Goal: Navigation & Orientation: Go to known website

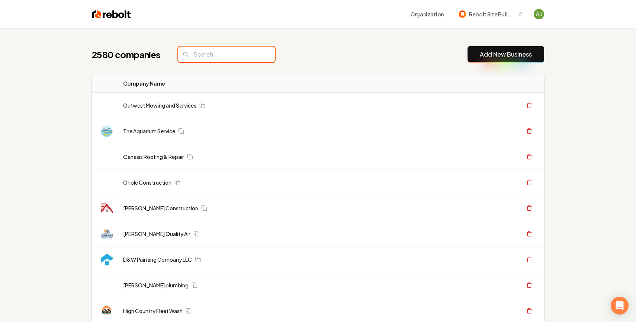
click at [204, 54] on input "search" at bounding box center [226, 55] width 97 height 16
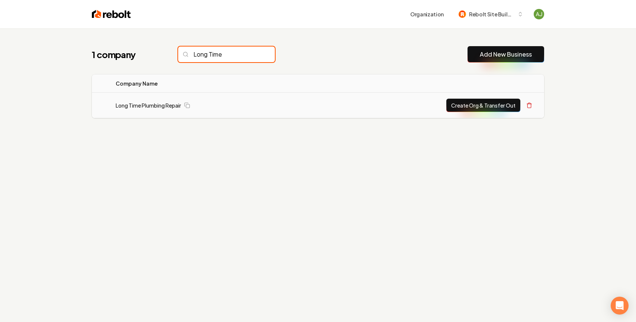
type input "Long Time"
click at [147, 110] on td "Long Time Plumbing Repair" at bounding box center [208, 106] width 197 height 26
click at [151, 102] on link "Long Time Plumbing Repair" at bounding box center [149, 105] width 66 height 7
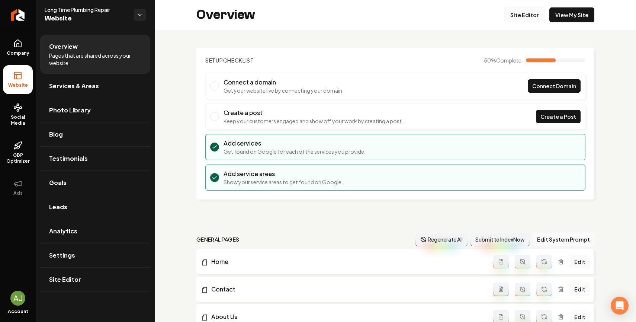
click at [522, 9] on link "Site Editor" at bounding box center [524, 14] width 41 height 15
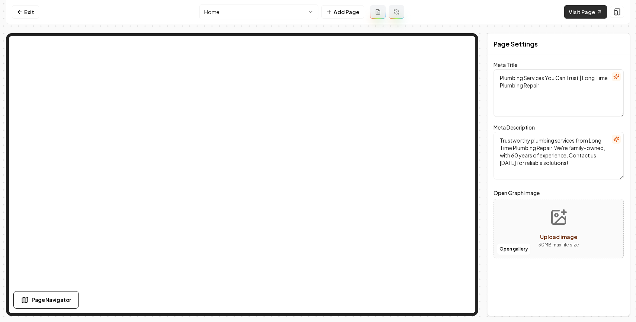
click at [583, 17] on link "Visit Page" at bounding box center [586, 11] width 43 height 13
